Goal: Information Seeking & Learning: Compare options

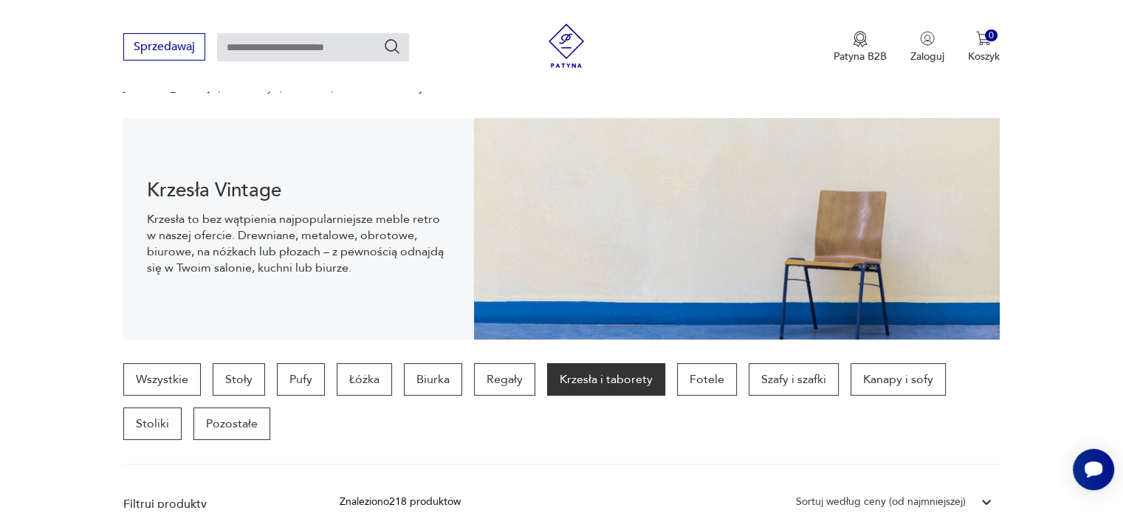
scroll to position [148, 0]
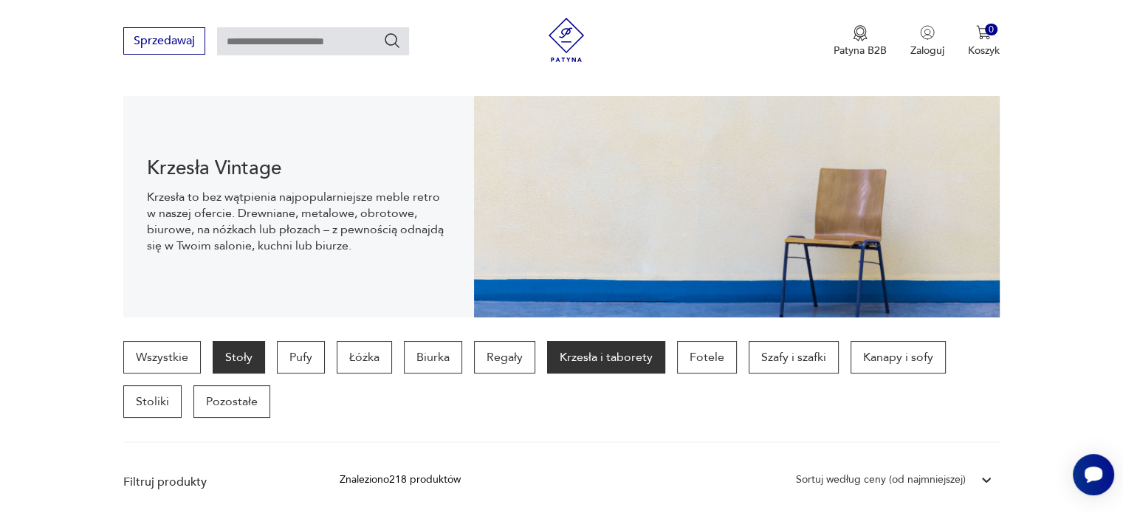
click at [227, 343] on p "Stoły" at bounding box center [239, 357] width 52 height 32
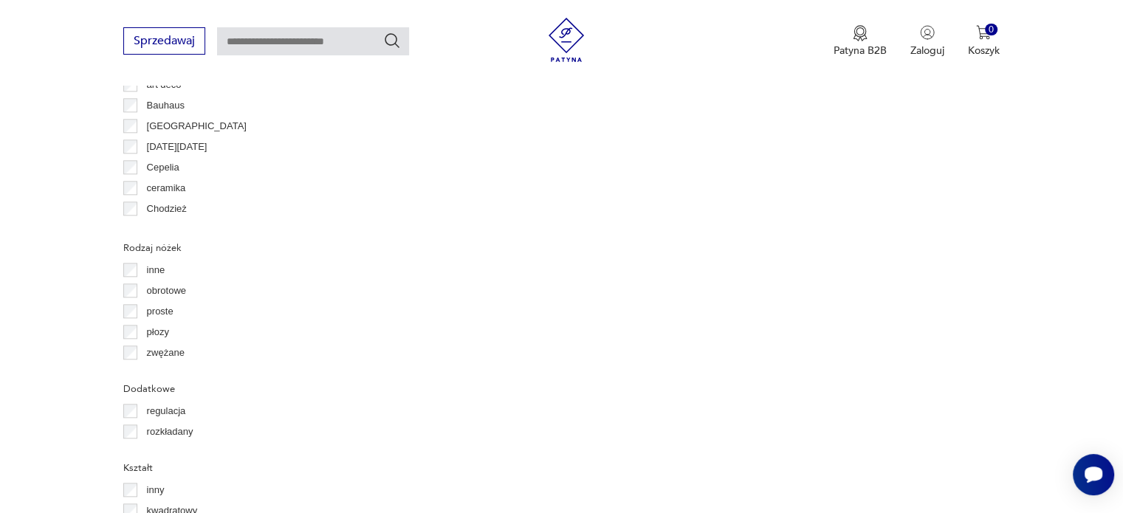
scroll to position [1572, 0]
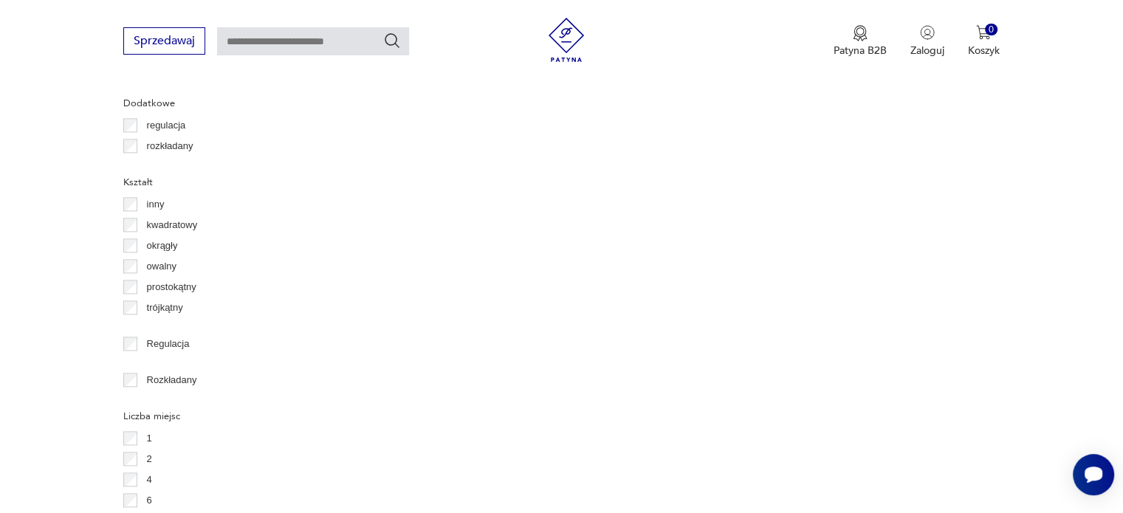
scroll to position [1867, 0]
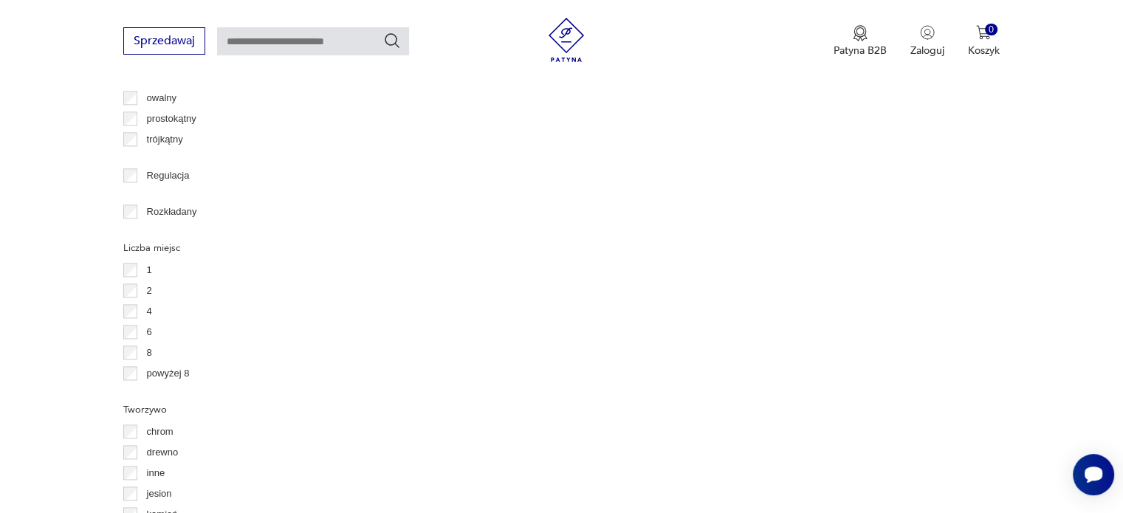
scroll to position [2015, 0]
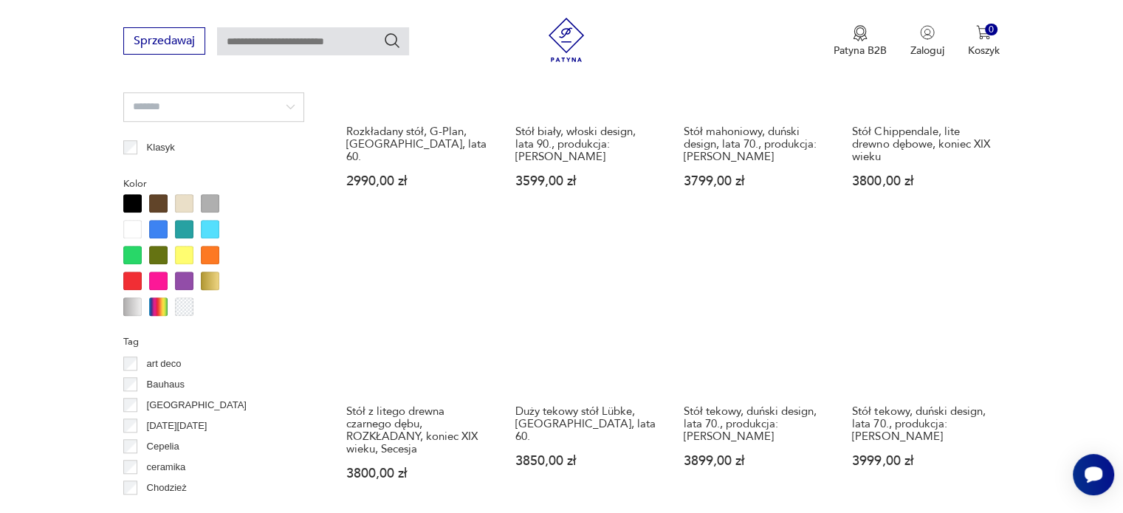
scroll to position [1646, 0]
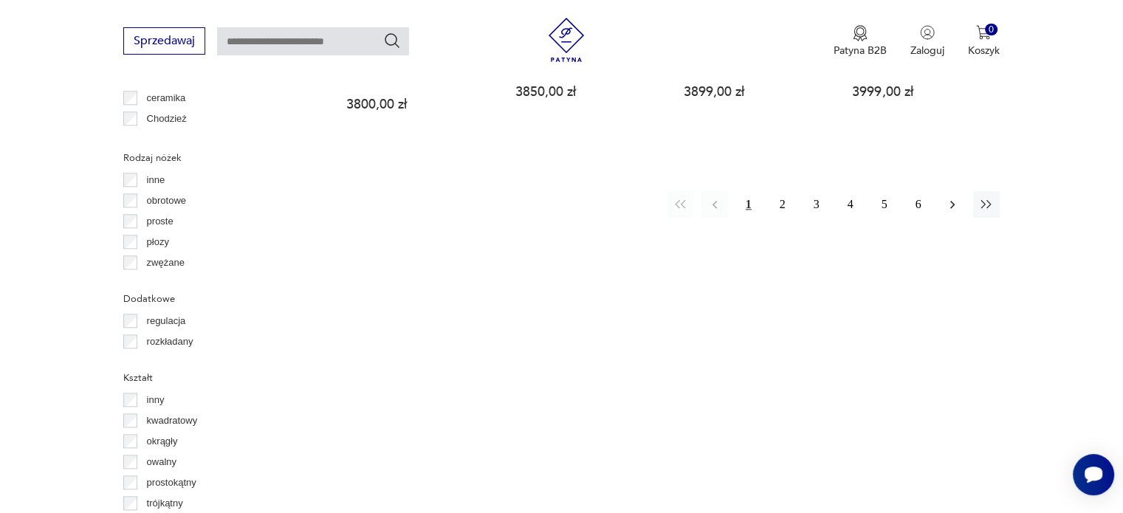
click at [952, 197] on icon "button" at bounding box center [952, 204] width 15 height 15
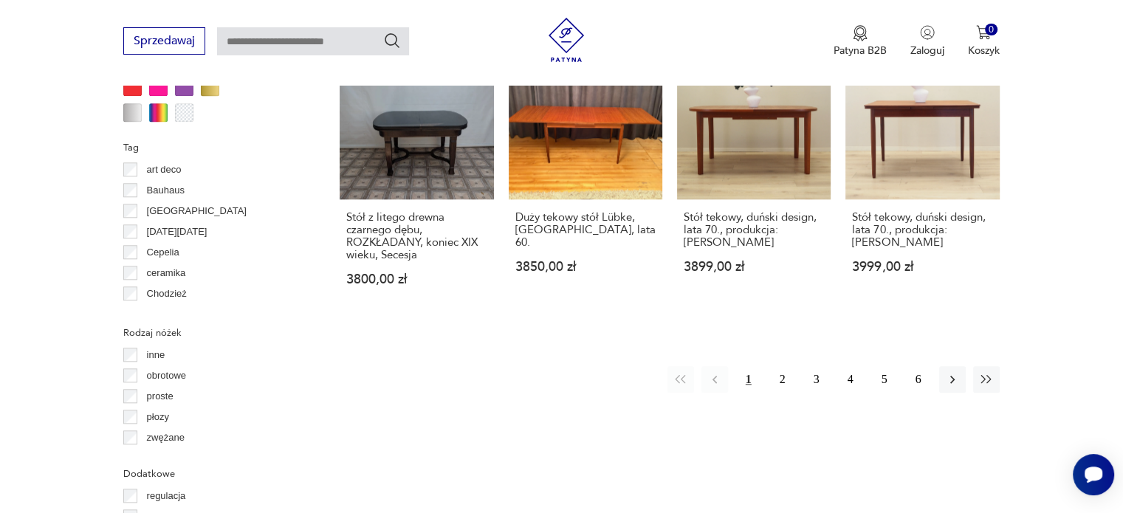
scroll to position [1646, 0]
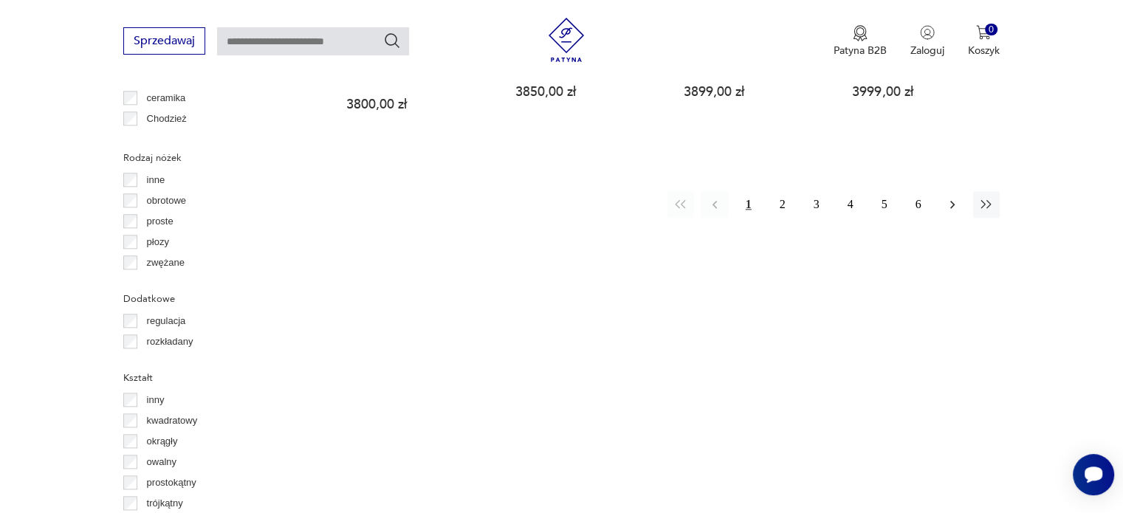
click at [950, 197] on icon "button" at bounding box center [952, 204] width 15 height 15
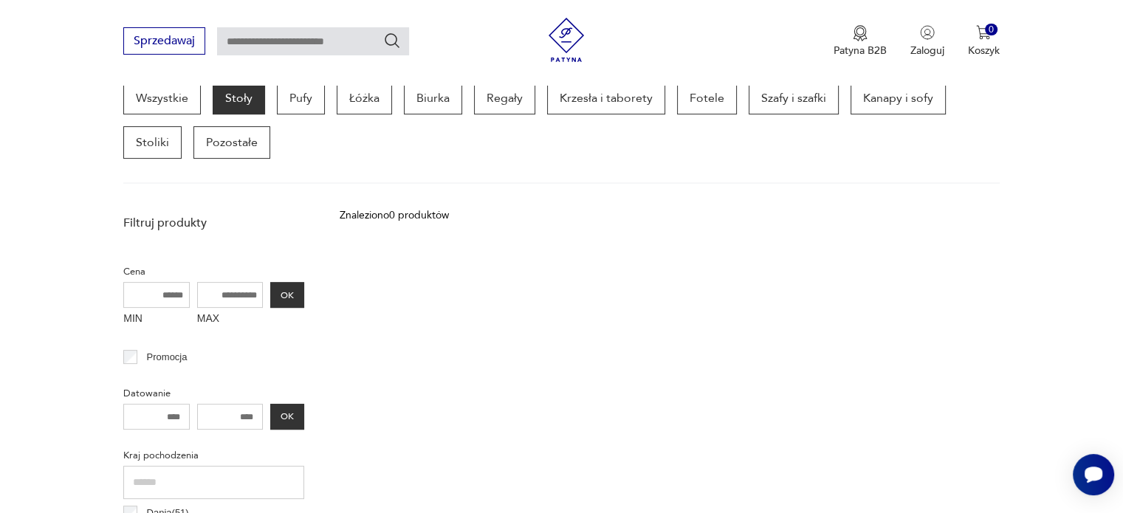
scroll to position [391, 0]
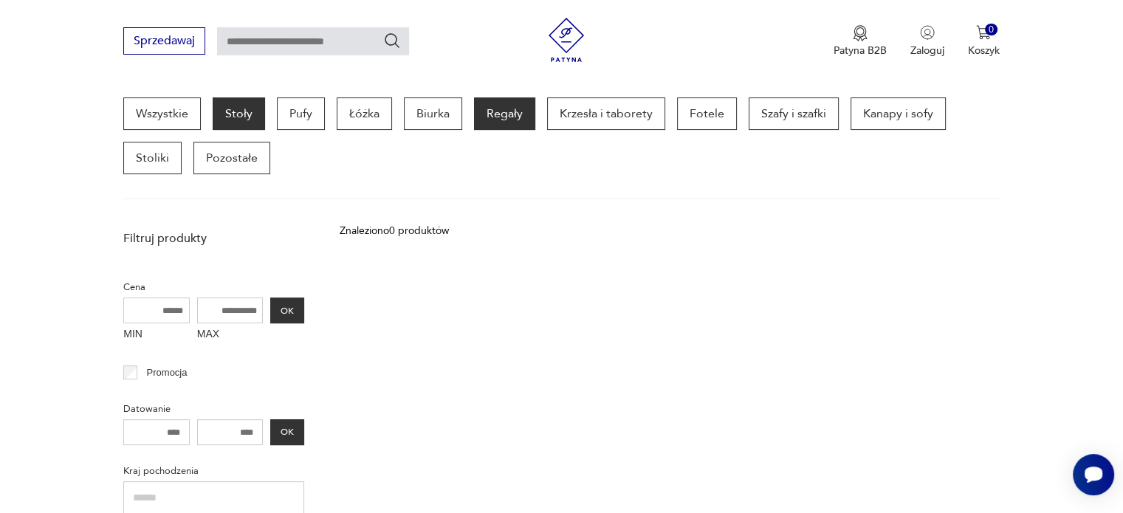
click at [493, 114] on p "Regały" at bounding box center [504, 113] width 61 height 32
